Goal: Information Seeking & Learning: Learn about a topic

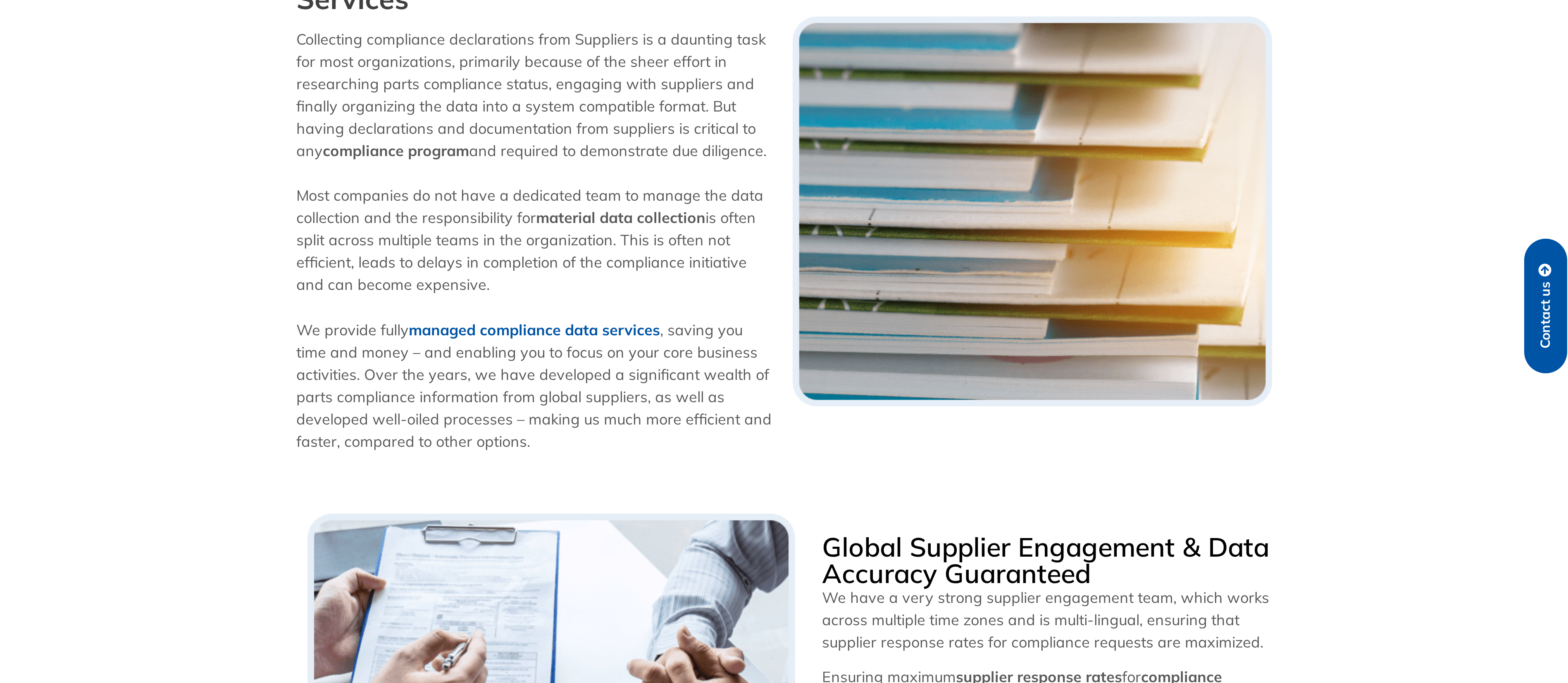
scroll to position [311, 0]
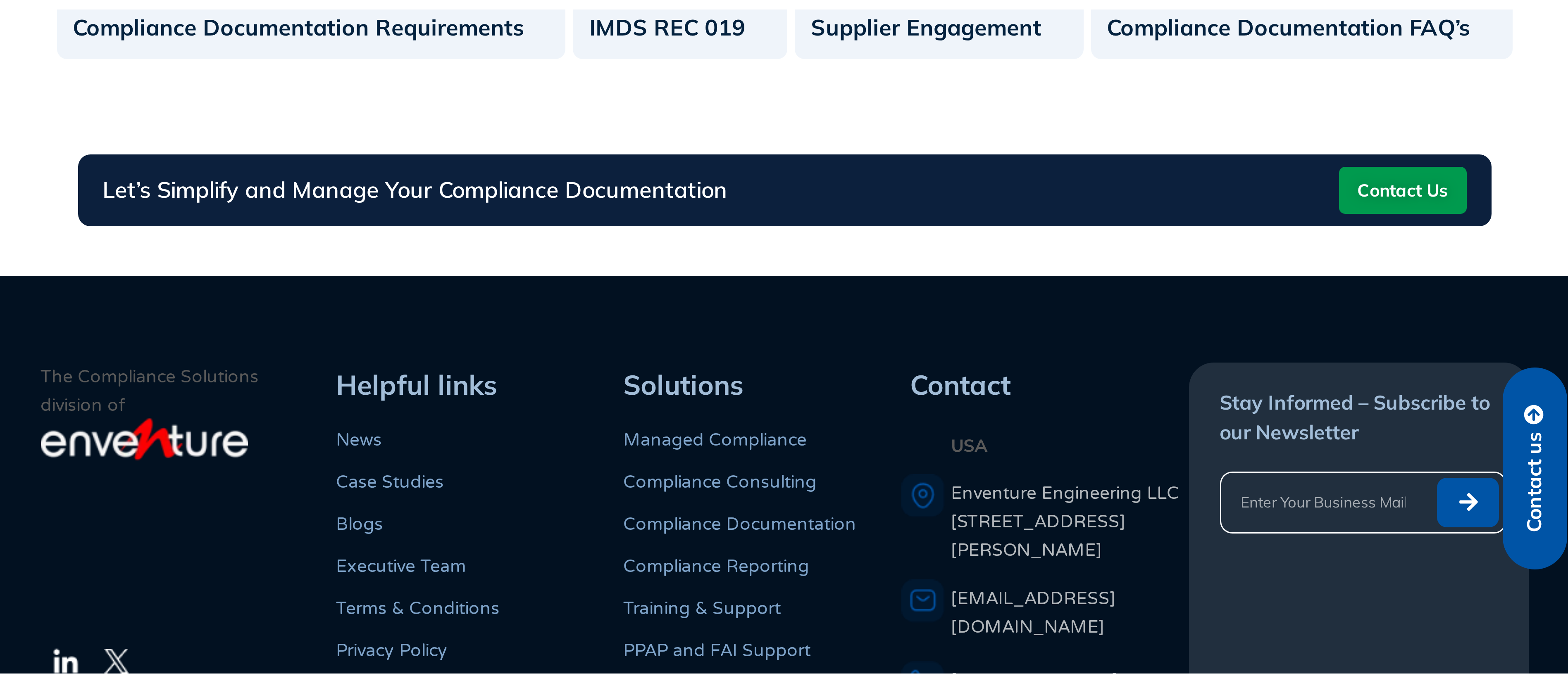
scroll to position [549, 0]
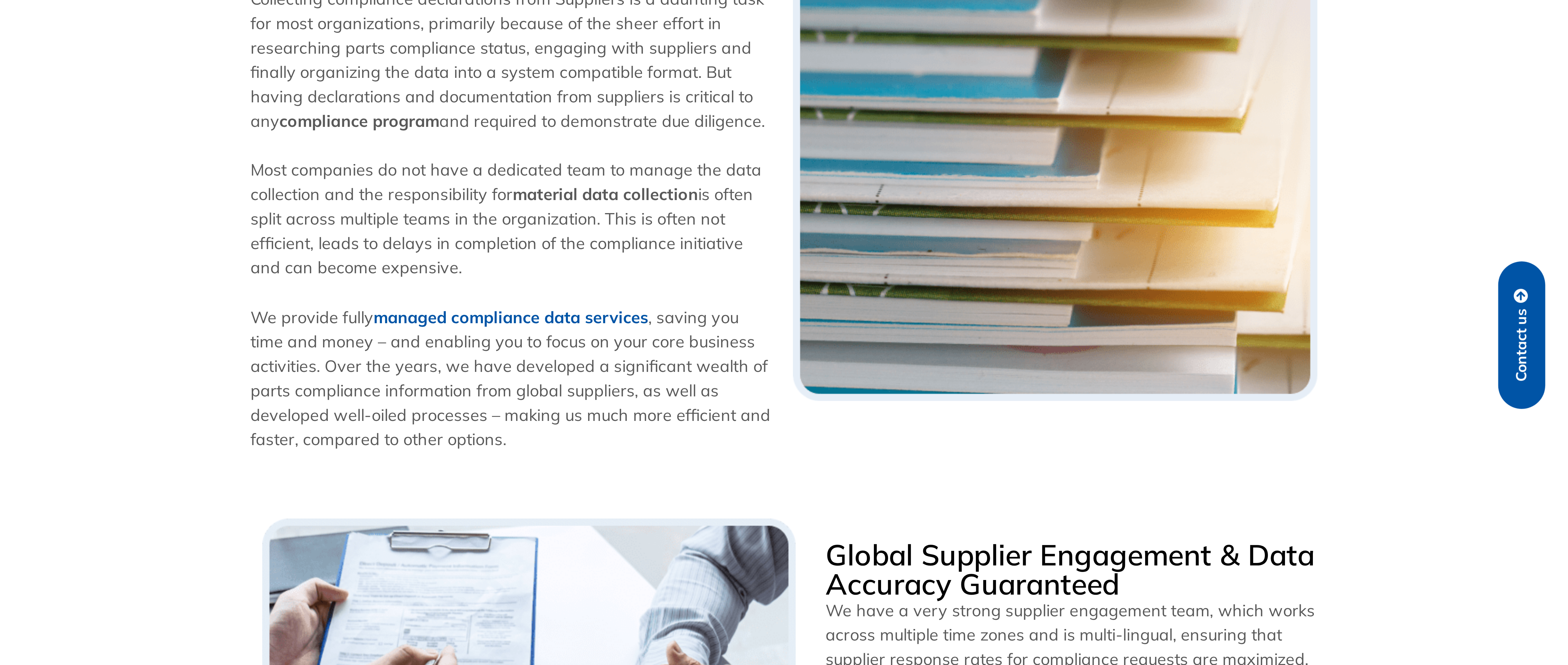
scroll to position [264, 0]
